Goal: Transaction & Acquisition: Subscribe to service/newsletter

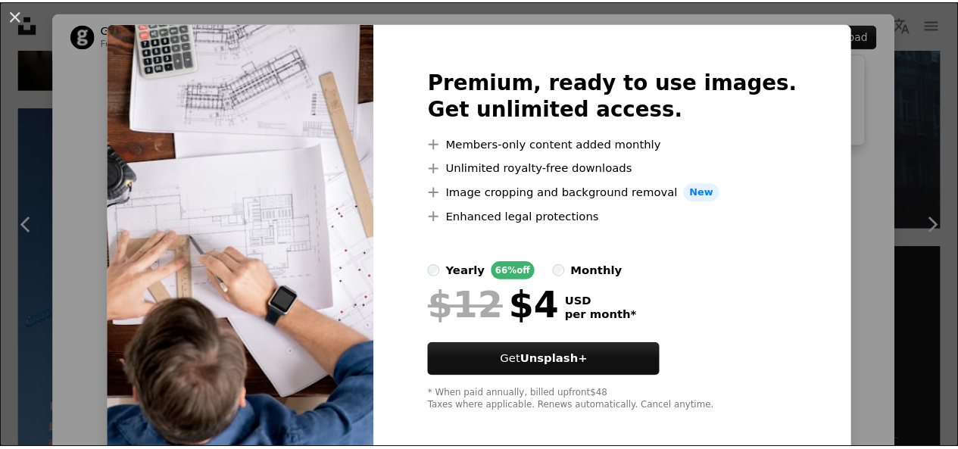
scroll to position [36, 0]
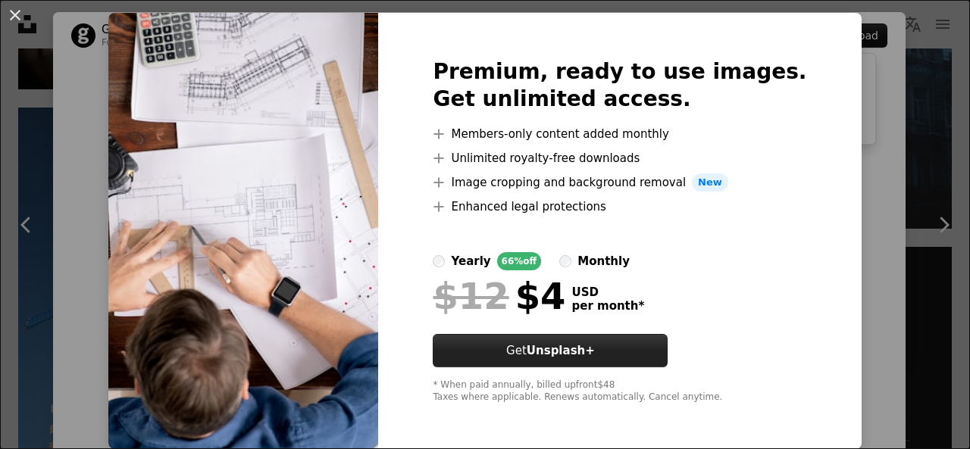
click at [666, 352] on button "Get Unsplash+" at bounding box center [550, 350] width 235 height 33
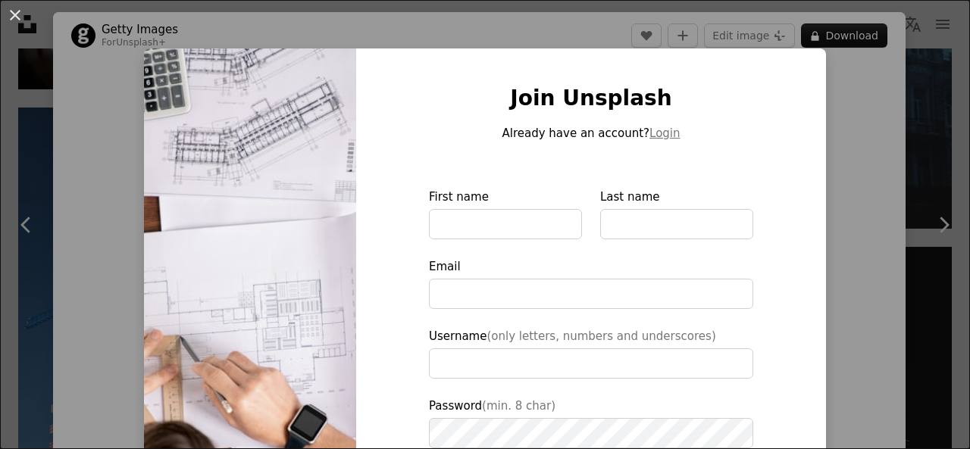
click at [885, 100] on div "An X shape Join Unsplash Already have an account? Login First name Last name Em…" at bounding box center [485, 224] width 970 height 449
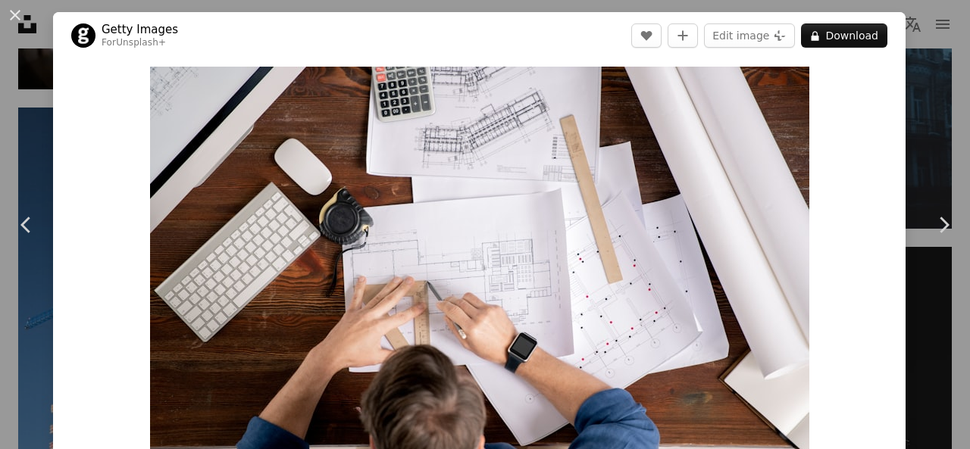
click at [892, 137] on div "Zoom in" at bounding box center [479, 286] width 852 height 455
click at [13, 16] on button "An X shape" at bounding box center [15, 15] width 18 height 18
